Goal: Register for event/course

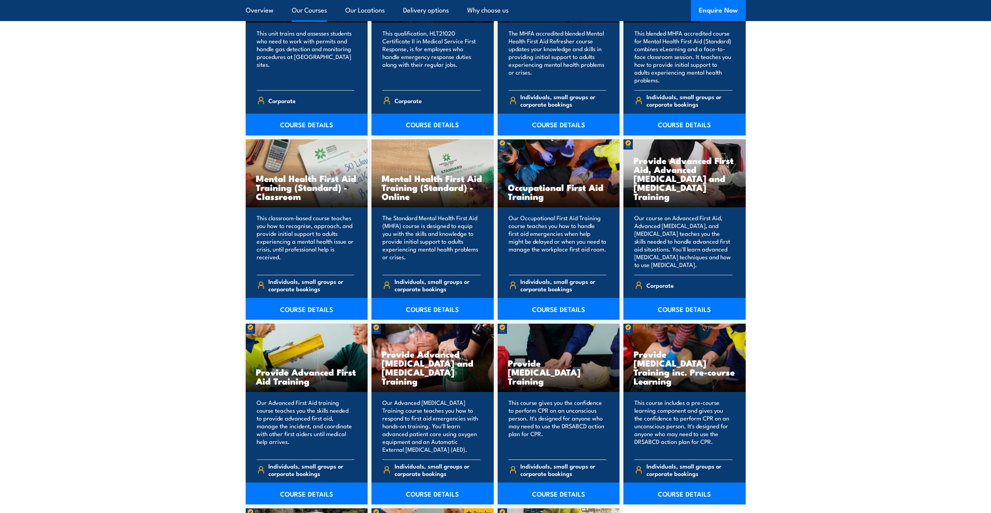
scroll to position [788, 0]
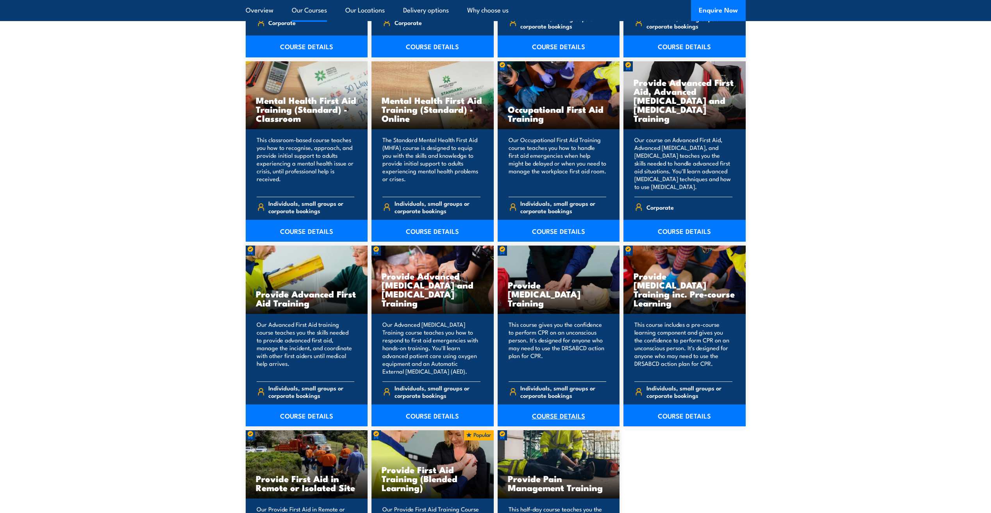
click at [560, 415] on link "COURSE DETAILS" at bounding box center [559, 416] width 122 height 22
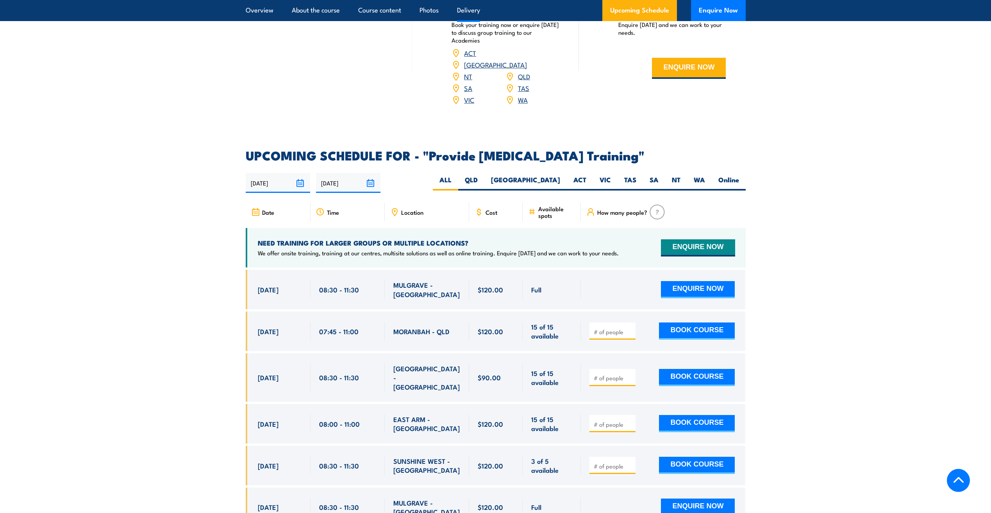
scroll to position [1289, 0]
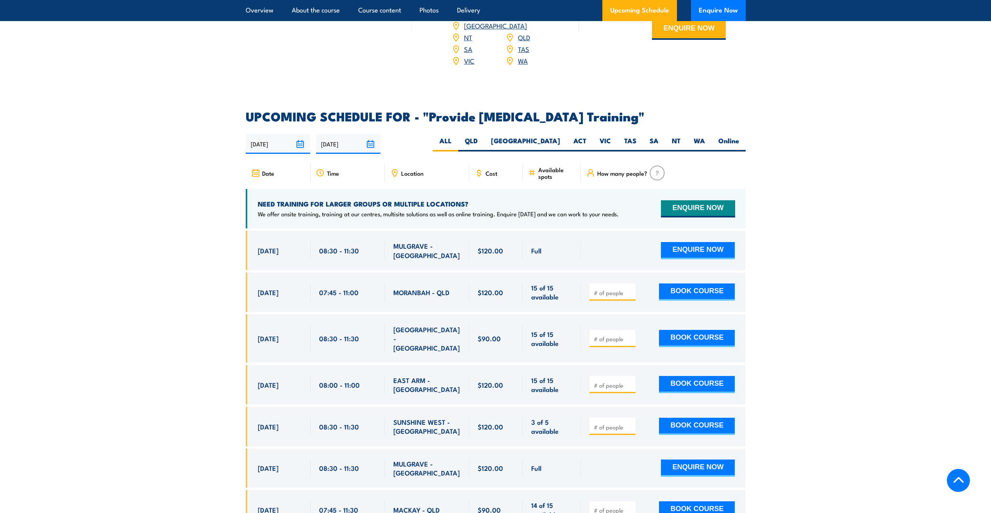
click at [447, 176] on div "Location" at bounding box center [427, 173] width 84 height 19
click at [421, 177] on span "Location" at bounding box center [412, 173] width 22 height 7
click at [407, 182] on div "Location" at bounding box center [427, 173] width 84 height 19
click at [484, 146] on label "QLD" at bounding box center [471, 143] width 26 height 15
click at [483, 141] on input "QLD" at bounding box center [480, 138] width 5 height 5
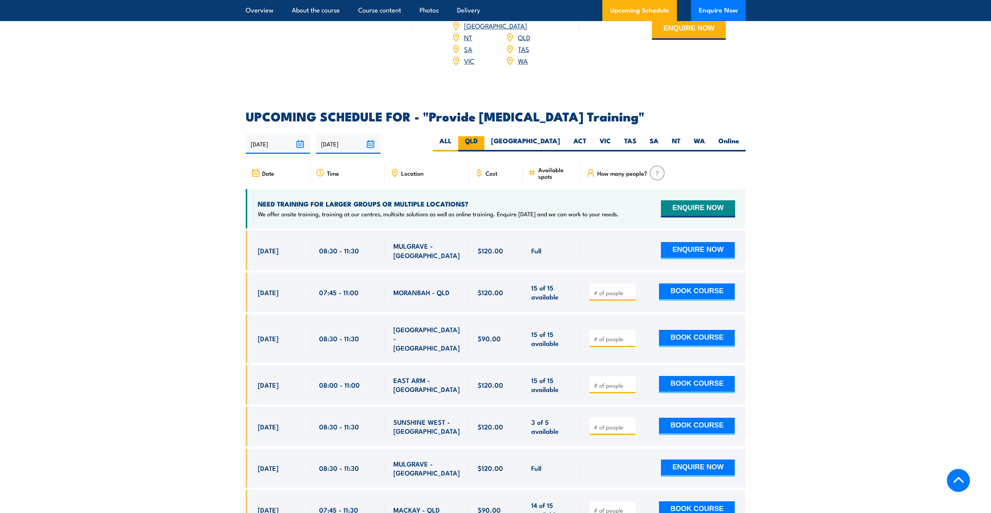
radio input "true"
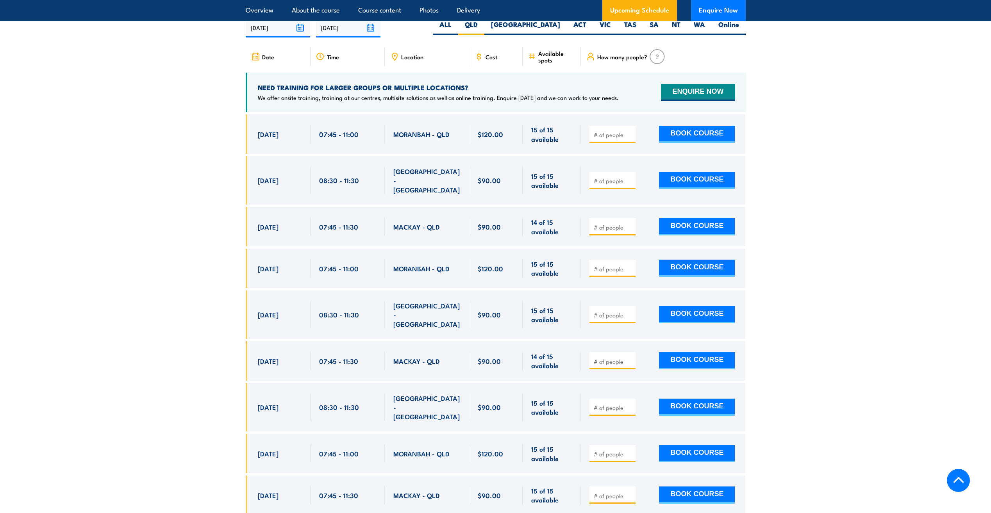
click at [413, 66] on div "Location" at bounding box center [427, 56] width 84 height 19
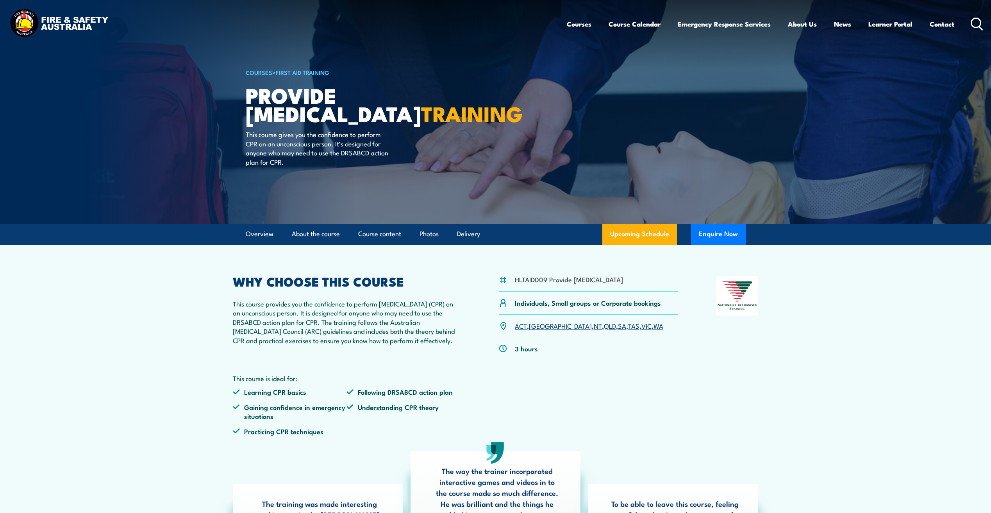
click at [36, 195] on img at bounding box center [495, 112] width 991 height 224
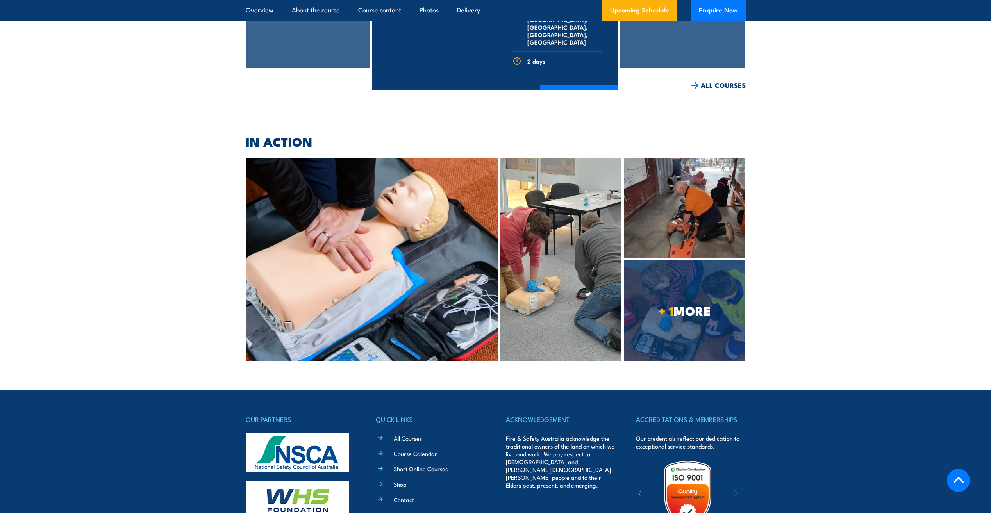
scroll to position [2362, 0]
